Goal: Transaction & Acquisition: Purchase product/service

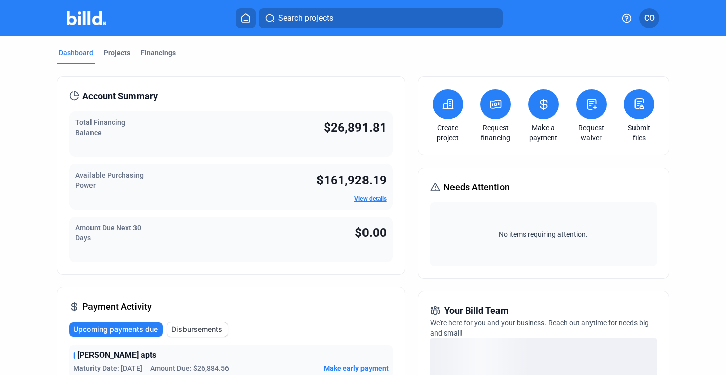
click at [252, 134] on div "Total Financing Balance $26,891.81" at bounding box center [231, 134] width 324 height 46
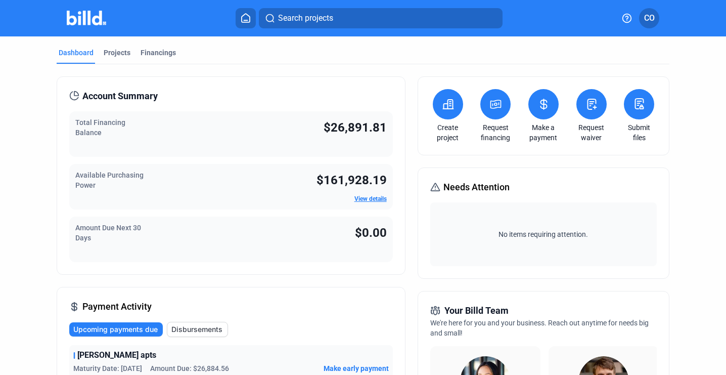
click at [566, 101] on div "Create project Request financing Make a payment Request waiver Submit files" at bounding box center [544, 115] width 252 height 79
click at [543, 101] on icon at bounding box center [544, 104] width 6 height 10
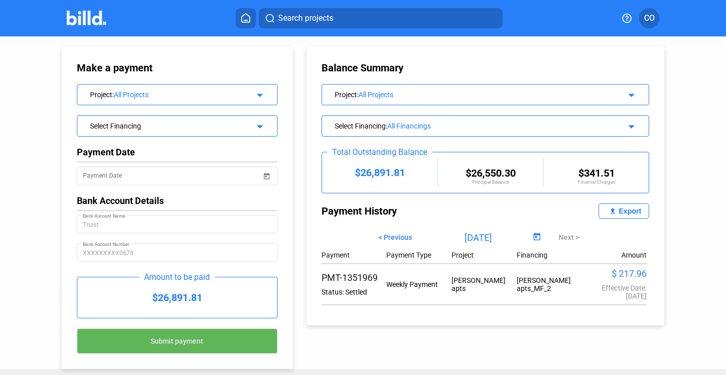
click at [202, 337] on span "Submit payment" at bounding box center [177, 341] width 53 height 8
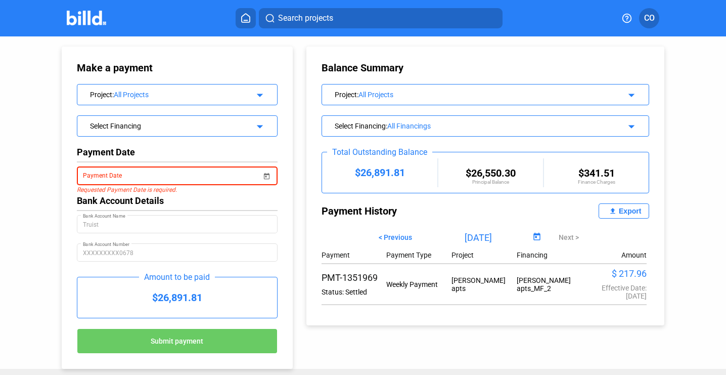
click at [268, 173] on span "Open calendar" at bounding box center [267, 170] width 24 height 24
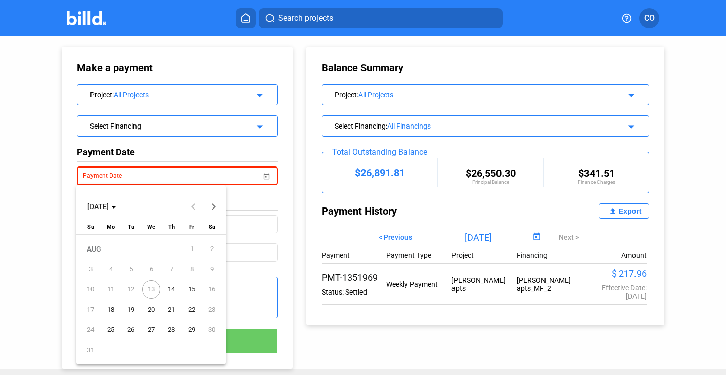
click at [153, 283] on span "13" at bounding box center [151, 289] width 18 height 18
click at [170, 299] on button "14" at bounding box center [171, 289] width 20 height 20
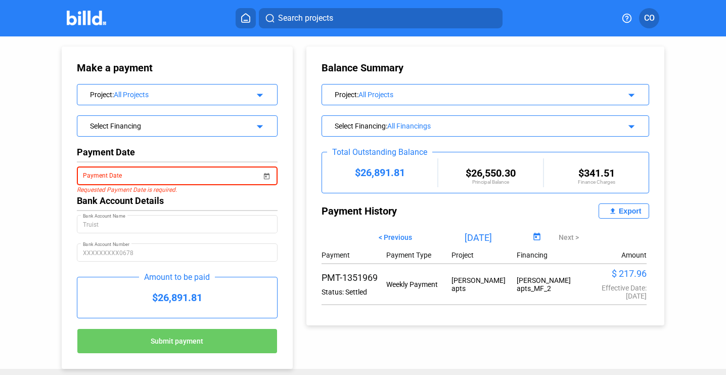
type input "[DATE]"
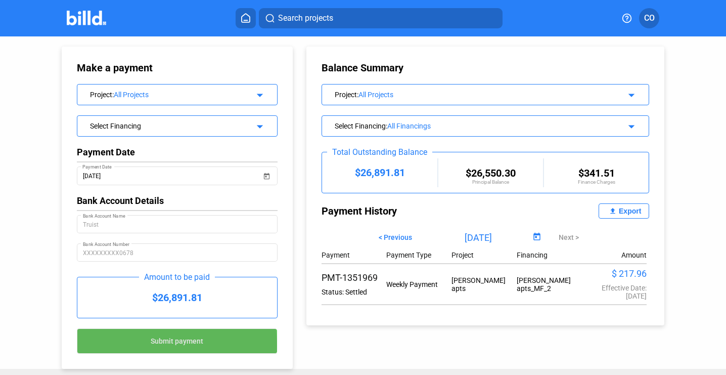
click at [169, 345] on span "Submit payment" at bounding box center [177, 341] width 53 height 8
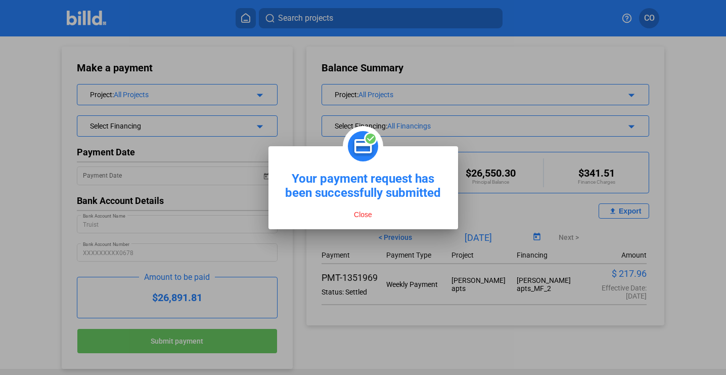
click at [362, 210] on button "Close" at bounding box center [363, 214] width 24 height 9
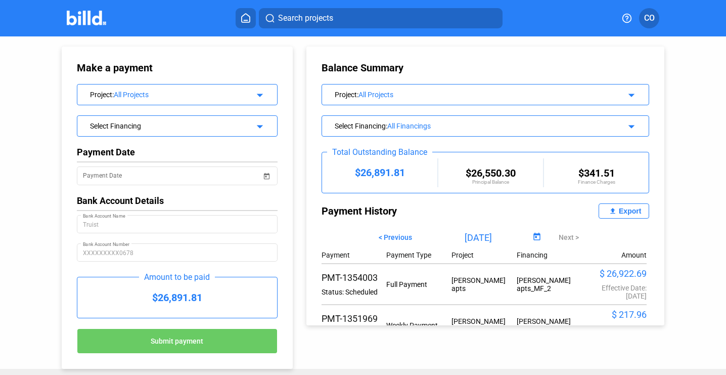
click at [663, 254] on div "Balance Summary Project : All Projects arrow_drop_down Select Financing : All F…" at bounding box center [494, 180] width 392 height 289
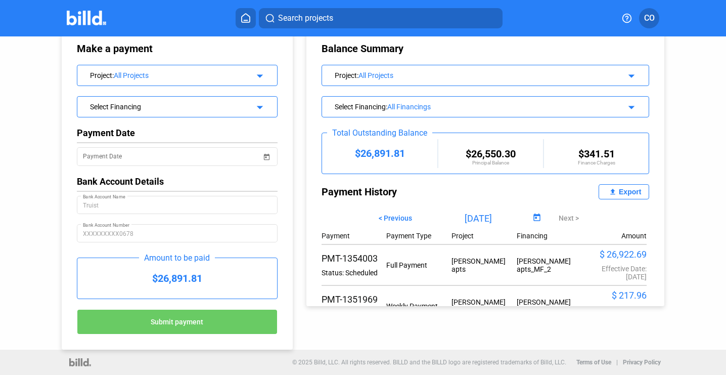
scroll to position [19, 0]
click at [678, 140] on div "Balance Summary Project : All Projects arrow_drop_down Select Financing : All F…" at bounding box center [494, 161] width 392 height 289
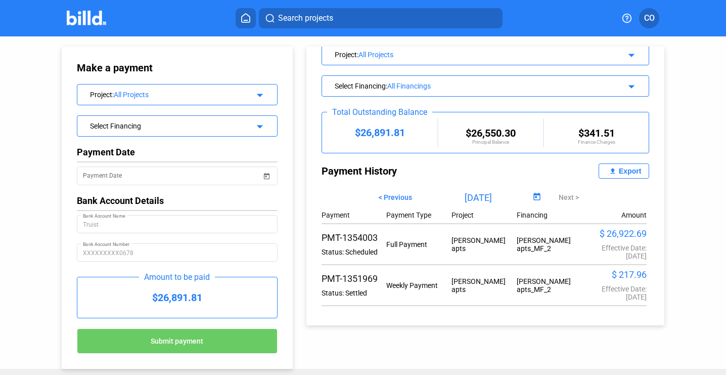
scroll to position [0, 0]
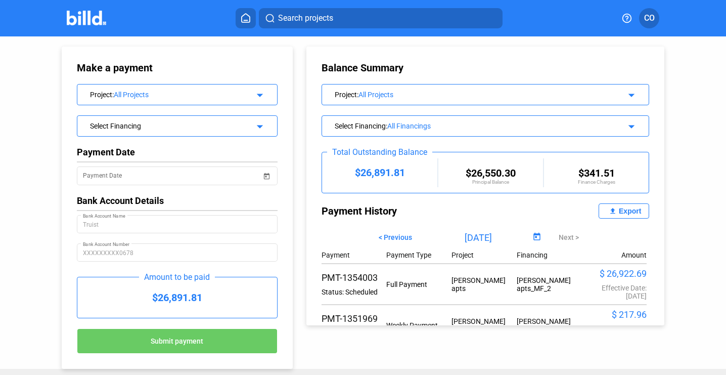
click at [693, 119] on div "Make a payment Project : All Projects arrow_drop_down Select Financing arrow_dr…" at bounding box center [363, 202] width 726 height 332
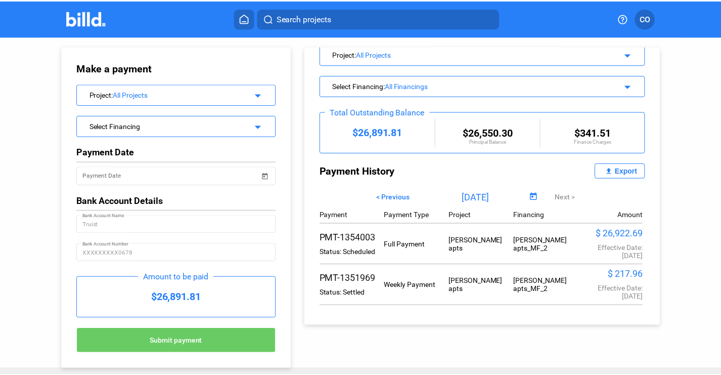
scroll to position [40, 0]
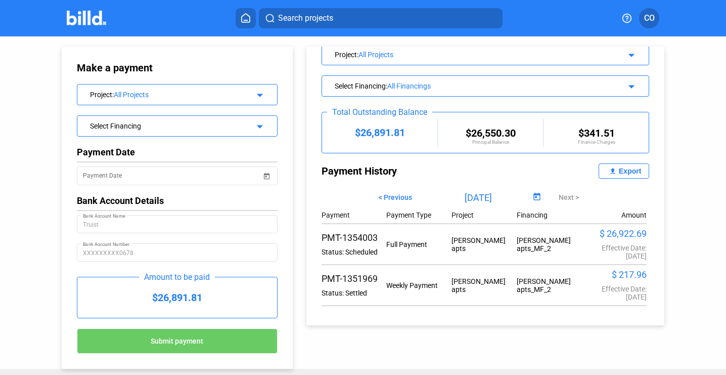
click at [654, 21] on span "CO" at bounding box center [649, 18] width 11 height 12
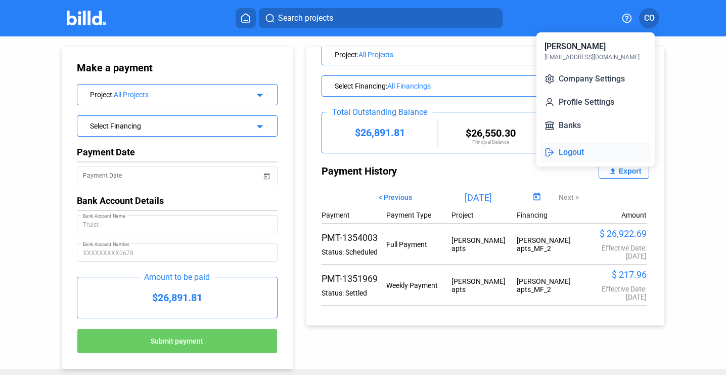
click at [572, 153] on button "Logout" at bounding box center [596, 152] width 110 height 20
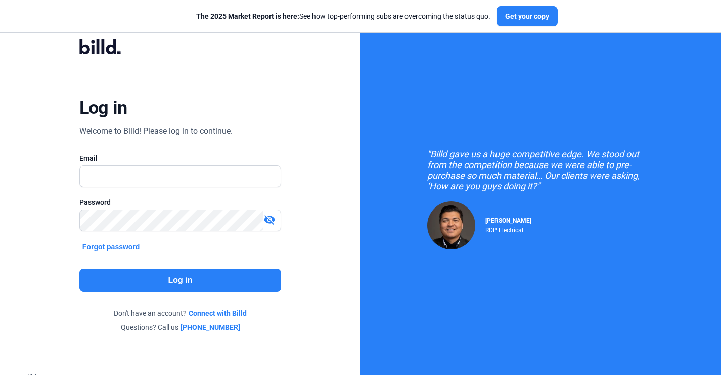
drag, startPoint x: 9, startPoint y: 110, endPoint x: 9, endPoint y: 104, distance: 6.1
click at [9, 109] on div "Log in Welcome to Billd! Please log in to continue. Email Password visibility_o…" at bounding box center [180, 186] width 361 height 372
click at [9, 76] on div "Log in Welcome to Billd! Please log in to continue. Email Password visibility_o…" at bounding box center [180, 186] width 361 height 372
click at [36, 83] on div "Log in Welcome to Billd! Please log in to continue. Email Password visibility_o…" at bounding box center [180, 186] width 361 height 372
drag, startPoint x: 47, startPoint y: 27, endPoint x: 169, endPoint y: 50, distance: 124.1
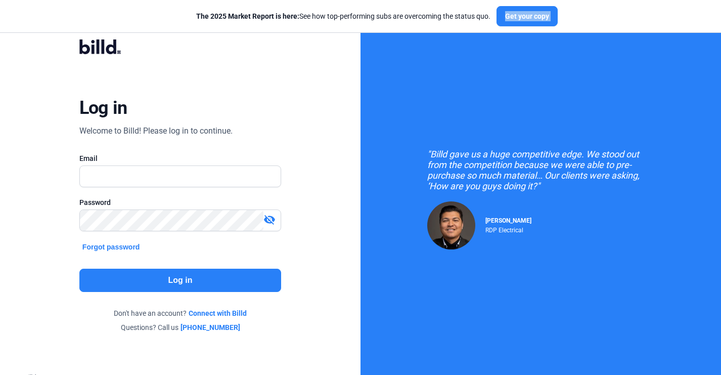
click at [169, 50] on login "The 2025 Market Report is here: See how top-performing subs are overcoming the …" at bounding box center [360, 187] width 721 height 375
drag, startPoint x: 169, startPoint y: 50, endPoint x: 40, endPoint y: 25, distance: 131.3
click at [40, 25] on login "The 2025 Market Report is here: See how top-performing subs are overcoming the …" at bounding box center [360, 187] width 721 height 375
click at [57, 59] on div "Log in Welcome to Billd! Please log in to continue. Email Password visibility_o…" at bounding box center [180, 186] width 259 height 322
click at [70, 35] on div "Log in Welcome to Billd! Please log in to continue. Email Password visibility_o…" at bounding box center [180, 186] width 259 height 322
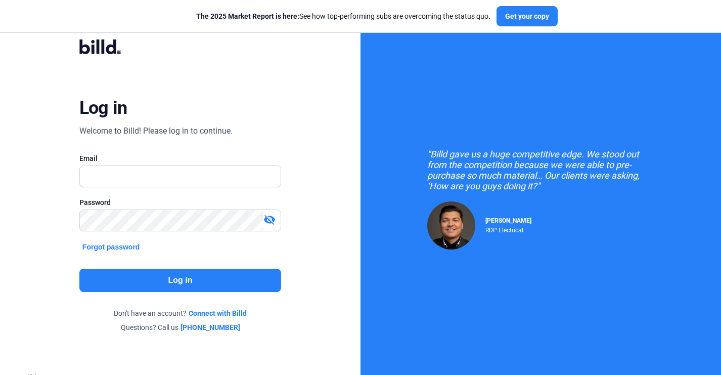
drag, startPoint x: 70, startPoint y: 38, endPoint x: 141, endPoint y: 55, distance: 72.1
click at [141, 55] on div "Log in Welcome to Billd! Please log in to continue. Email Password visibility_o…" at bounding box center [180, 186] width 259 height 322
drag, startPoint x: 141, startPoint y: 55, endPoint x: 50, endPoint y: 28, distance: 94.7
click at [50, 28] on login "The 2025 Market Report is here: See how top-performing subs are overcoming the …" at bounding box center [360, 187] width 721 height 375
drag, startPoint x: 50, startPoint y: 28, endPoint x: 130, endPoint y: 44, distance: 81.9
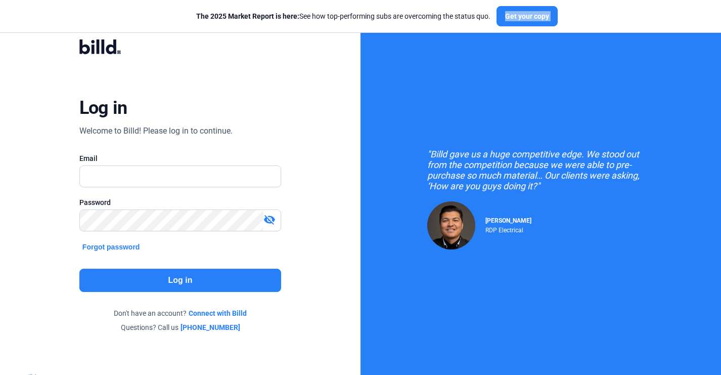
click at [130, 44] on login "The 2025 Market Report is here: See how top-performing subs are overcoming the …" at bounding box center [360, 187] width 721 height 375
click at [140, 62] on div "Log in Welcome to Billd! Please log in to continue. Email Password visibility_o…" at bounding box center [180, 186] width 259 height 322
drag, startPoint x: 140, startPoint y: 62, endPoint x: 74, endPoint y: 49, distance: 67.0
click at [74, 49] on div "Log in Welcome to Billd! Please log in to continue. Email Password visibility_o…" at bounding box center [180, 186] width 259 height 322
drag, startPoint x: 74, startPoint y: 49, endPoint x: 143, endPoint y: 50, distance: 68.3
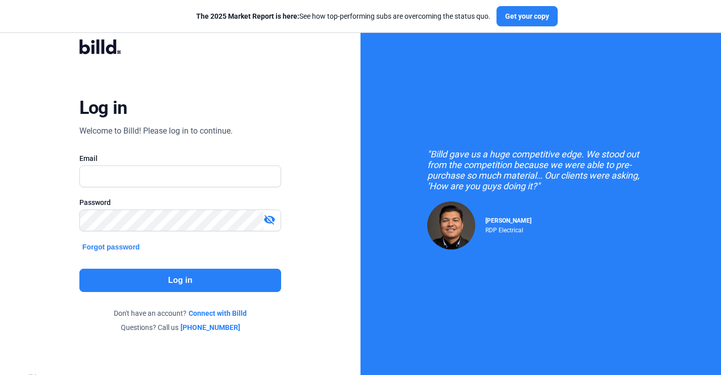
click at [143, 50] on div "Log in Welcome to Billd! Please log in to continue. Email Password visibility_o…" at bounding box center [180, 186] width 259 height 322
drag, startPoint x: 143, startPoint y: 50, endPoint x: 53, endPoint y: 47, distance: 89.5
click at [53, 47] on div "Log in Welcome to Billd! Please log in to continue. Email Password visibility_o…" at bounding box center [180, 186] width 259 height 322
click at [138, 53] on div "Log in Welcome to Billd! Please log in to continue. Email Password visibility_o…" at bounding box center [180, 186] width 259 height 322
drag, startPoint x: 138, startPoint y: 53, endPoint x: 62, endPoint y: 41, distance: 76.8
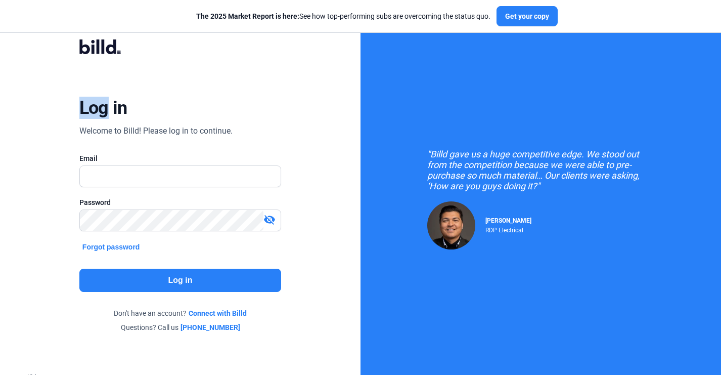
click at [62, 41] on div "Log in Welcome to Billd! Please log in to continue. Email Password visibility_o…" at bounding box center [180, 186] width 259 height 322
click at [31, 107] on div "Log in Welcome to Billd! Please log in to continue. Email Password visibility_o…" at bounding box center [180, 186] width 361 height 372
click at [31, 103] on div "Log in Welcome to Billd! Please log in to continue. Email Password visibility_o…" at bounding box center [180, 186] width 361 height 372
drag, startPoint x: 43, startPoint y: 49, endPoint x: 147, endPoint y: 42, distance: 103.9
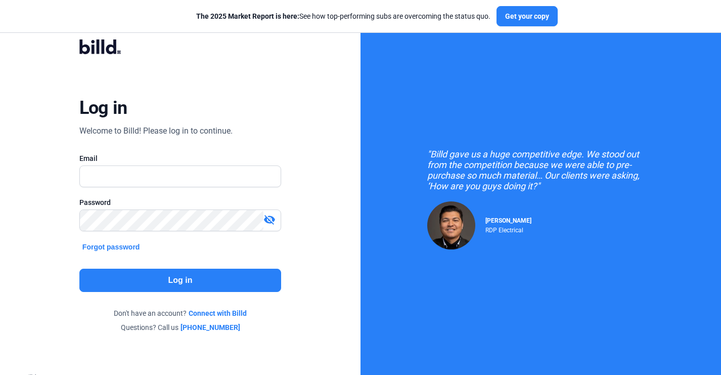
click at [147, 42] on div "Log in Welcome to Billd! Please log in to continue. Email Password visibility_o…" at bounding box center [180, 186] width 361 height 372
click at [147, 42] on div "Log in Welcome to Billd! Please log in to continue. Email Password visibility_o…" at bounding box center [180, 186] width 259 height 322
drag, startPoint x: 147, startPoint y: 42, endPoint x: 55, endPoint y: 37, distance: 92.1
click at [55, 37] on div "Log in Welcome to Billd! Please log in to continue. Email Password visibility_o…" at bounding box center [180, 186] width 259 height 322
drag, startPoint x: 91, startPoint y: 81, endPoint x: 92, endPoint y: 60, distance: 21.7
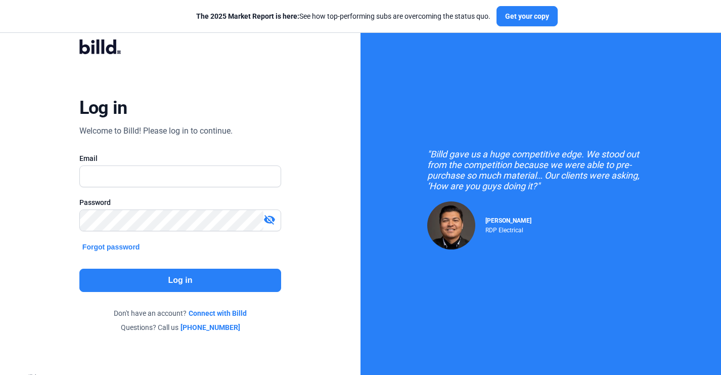
click at [92, 82] on div "Log in Welcome to Billd! Please log in to continue. Email Password visibility_o…" at bounding box center [180, 186] width 259 height 322
drag, startPoint x: 69, startPoint y: 43, endPoint x: 119, endPoint y: 44, distance: 50.6
click at [119, 44] on div "Log in Welcome to Billd! Please log in to continue. Email Password visibility_o…" at bounding box center [180, 186] width 259 height 322
drag, startPoint x: 72, startPoint y: 56, endPoint x: 127, endPoint y: 47, distance: 56.4
click at [127, 47] on div "Log in Welcome to Billd! Please log in to continue. Email Password visibility_o…" at bounding box center [180, 186] width 259 height 322
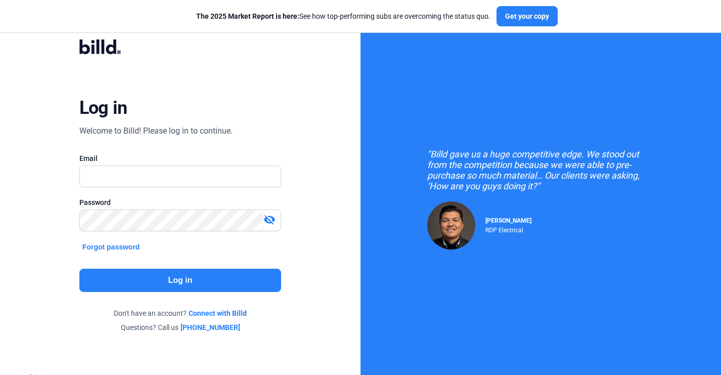
drag, startPoint x: 127, startPoint y: 47, endPoint x: 80, endPoint y: 38, distance: 47.7
click at [80, 38] on div "Log in Welcome to Billd! Please log in to continue. Email Password visibility_o…" at bounding box center [180, 186] width 259 height 322
click at [34, 15] on div "The 2025 Market Report is here: See how top-performing subs are overcoming the …" at bounding box center [376, 16] width 753 height 33
drag, startPoint x: 55, startPoint y: 63, endPoint x: 145, endPoint y: 37, distance: 93.1
click at [145, 37] on div "Log in Welcome to Billd! Please log in to continue. Email Password visibility_o…" at bounding box center [180, 186] width 259 height 322
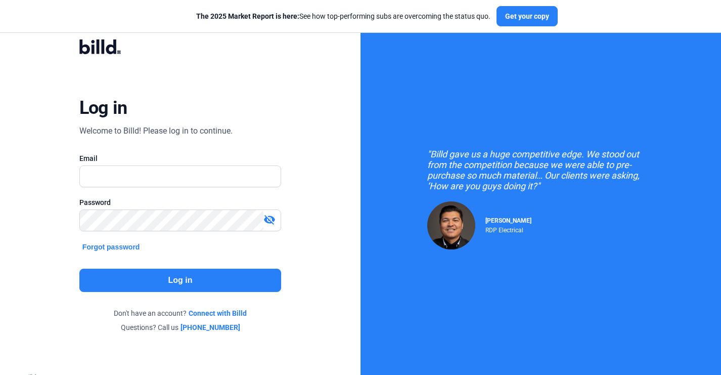
click at [145, 37] on div "Log in Welcome to Billd! Please log in to continue. Email Password visibility_o…" at bounding box center [180, 186] width 259 height 322
drag, startPoint x: 126, startPoint y: 49, endPoint x: 28, endPoint y: 39, distance: 98.6
click at [28, 39] on div "Log in Welcome to Billd! Please log in to continue. Email Password visibility_o…" at bounding box center [180, 186] width 361 height 372
drag, startPoint x: 87, startPoint y: 42, endPoint x: 132, endPoint y: 49, distance: 45.0
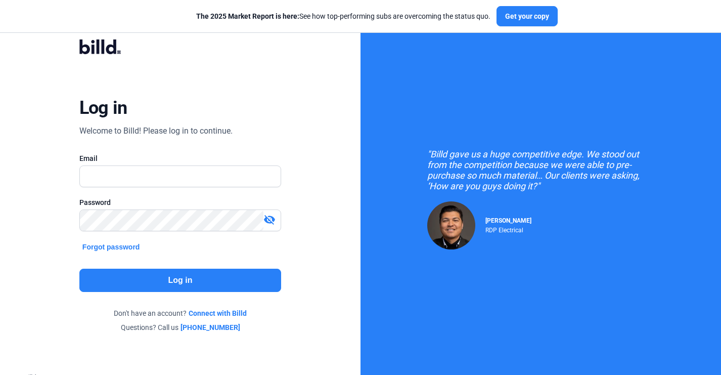
click at [132, 49] on div "Log in Welcome to Billd! Please log in to continue. Email Password visibility_o…" at bounding box center [180, 186] width 259 height 322
drag, startPoint x: 132, startPoint y: 49, endPoint x: 49, endPoint y: 33, distance: 85.0
click at [49, 33] on div "Log in Welcome to Billd! Please log in to continue. Email Password visibility_o…" at bounding box center [180, 186] width 361 height 372
drag, startPoint x: 49, startPoint y: 33, endPoint x: 182, endPoint y: 39, distance: 133.1
click at [182, 39] on div "Log in Welcome to Billd! Please log in to continue. Email Password visibility_o…" at bounding box center [180, 186] width 361 height 372
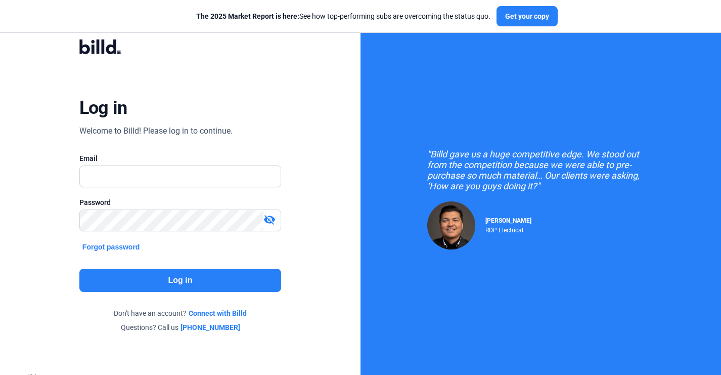
drag, startPoint x: 182, startPoint y: 39, endPoint x: 26, endPoint y: 41, distance: 155.2
click at [26, 41] on div "Log in Welcome to Billd! Please log in to continue. Email Password visibility_o…" at bounding box center [180, 186] width 361 height 372
drag, startPoint x: 26, startPoint y: 41, endPoint x: 129, endPoint y: 37, distance: 102.7
click at [129, 37] on div "Log in Welcome to Billd! Please log in to continue. Email Password visibility_o…" at bounding box center [180, 186] width 361 height 372
